Goal: Information Seeking & Learning: Learn about a topic

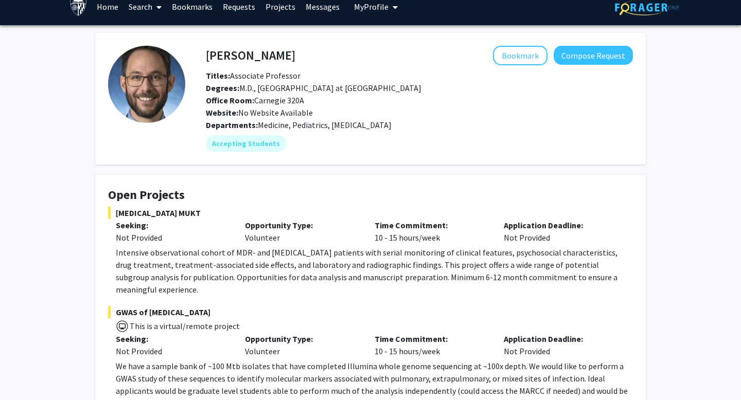
scroll to position [13, 0]
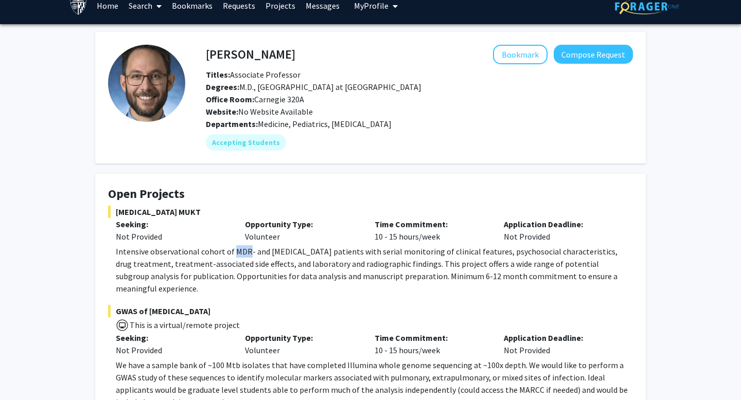
drag, startPoint x: 232, startPoint y: 252, endPoint x: 245, endPoint y: 254, distance: 13.5
click at [245, 254] on p "Intensive observational cohort of MDR- and XDR-TB patients with serial monitori…" at bounding box center [374, 269] width 517 height 49
copy p "MDR"
drag, startPoint x: 266, startPoint y: 254, endPoint x: 289, endPoint y: 255, distance: 22.6
click at [289, 255] on p "Intensive observational cohort of MDR- and XDR-TB patients with serial monitori…" at bounding box center [374, 269] width 517 height 49
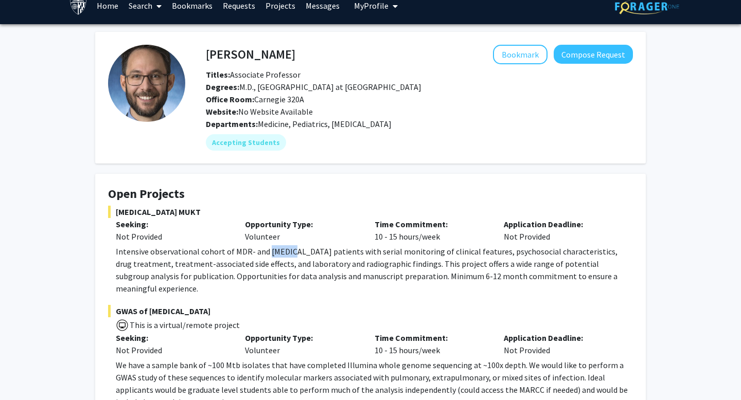
copy p "XDR-TB"
click at [137, 332] on p "Seeking:" at bounding box center [173, 338] width 114 height 12
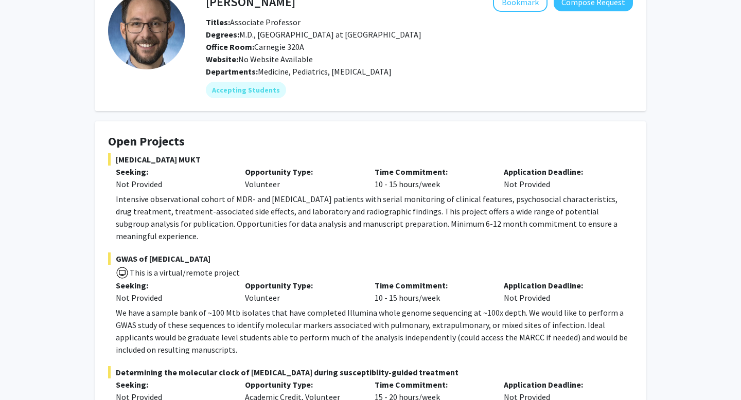
scroll to position [74, 0]
